Goal: Navigation & Orientation: Find specific page/section

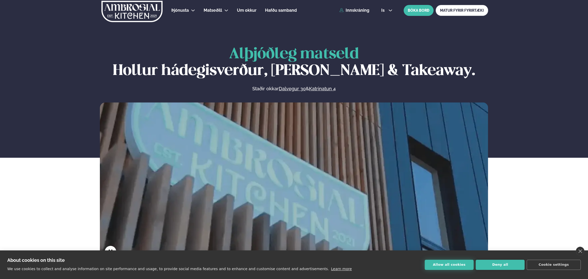
click at [445, 265] on button "Allow all cookies" at bounding box center [449, 265] width 49 height 10
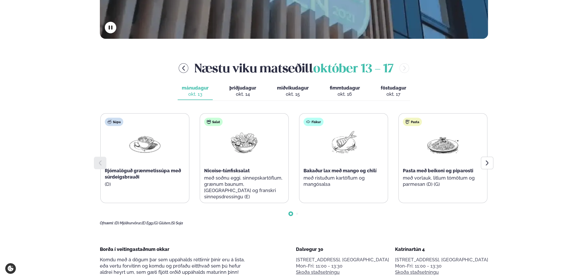
scroll to position [243, 0]
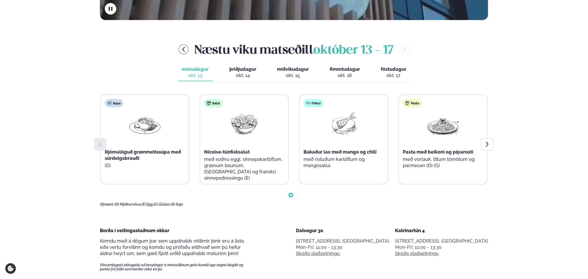
click at [241, 72] on span "þriðjudagur" at bounding box center [243, 68] width 27 height 5
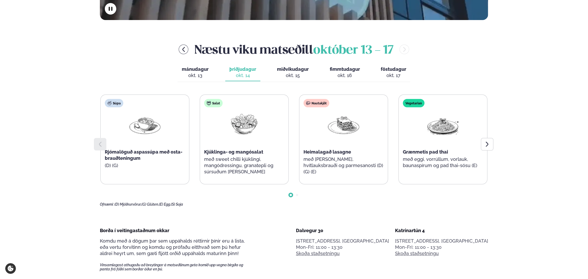
click at [293, 73] on div "okt. 15" at bounding box center [293, 75] width 32 height 6
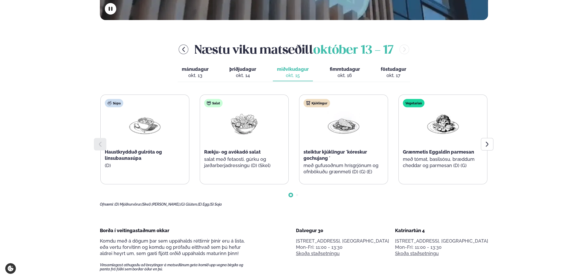
click at [344, 70] on span "fimmtudagur" at bounding box center [345, 68] width 30 height 5
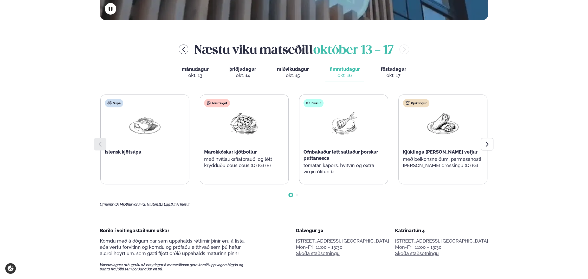
click at [299, 67] on span "miðvikudagur" at bounding box center [293, 68] width 32 height 5
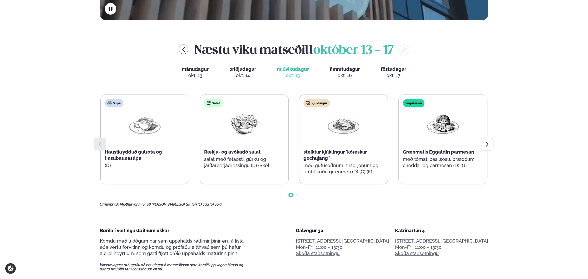
click at [387, 71] on span "föstudagur" at bounding box center [394, 68] width 26 height 5
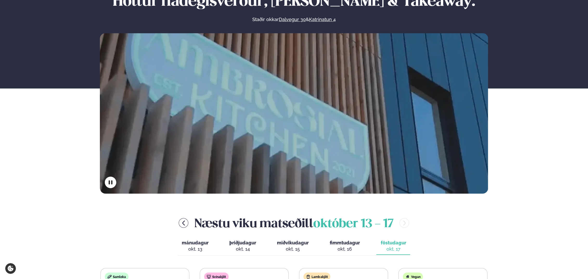
scroll to position [0, 0]
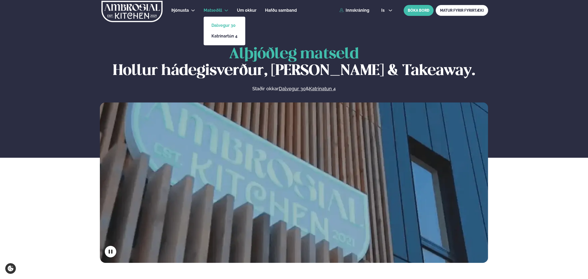
click at [218, 24] on link "Dalvegur 30" at bounding box center [225, 25] width 26 height 4
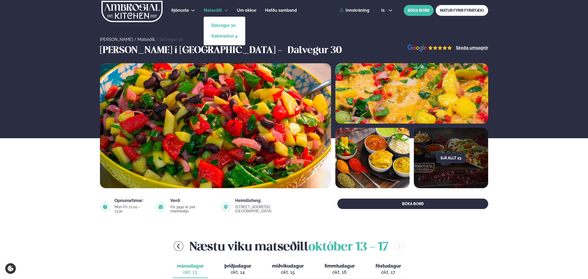
click at [218, 34] on link "Katrínartún 4" at bounding box center [225, 36] width 26 height 4
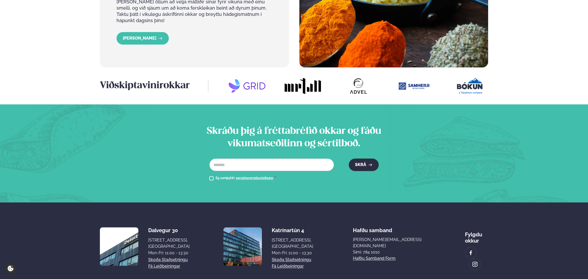
scroll to position [649, 0]
